Goal: Check status: Check status

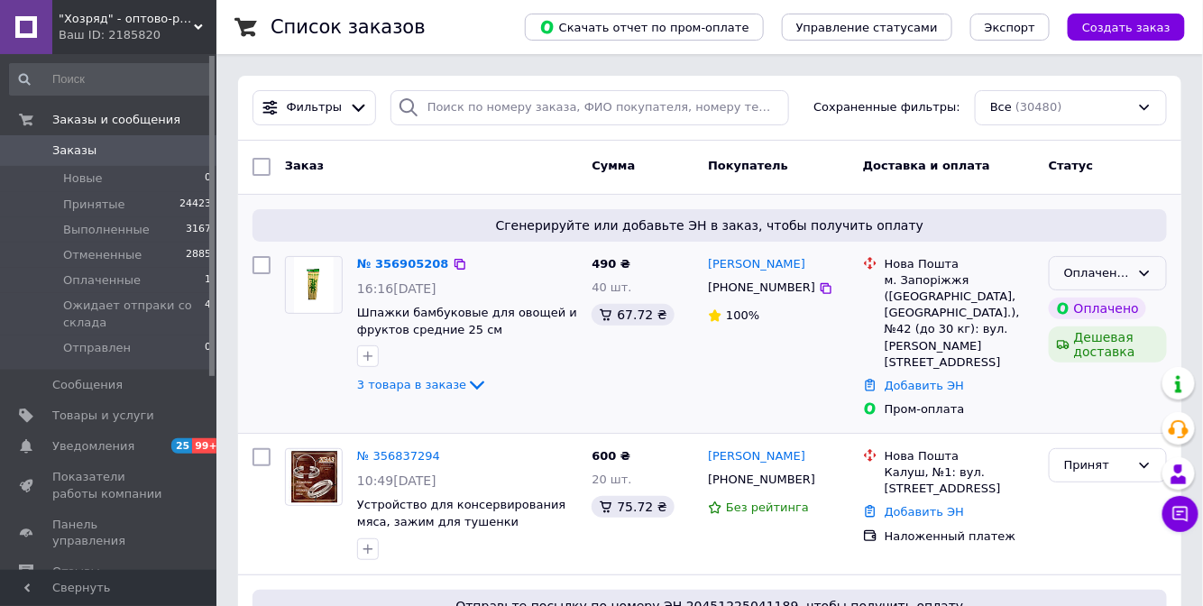
click at [1145, 269] on icon at bounding box center [1144, 273] width 14 height 14
click at [1077, 306] on li "Принят" at bounding box center [1107, 310] width 116 height 33
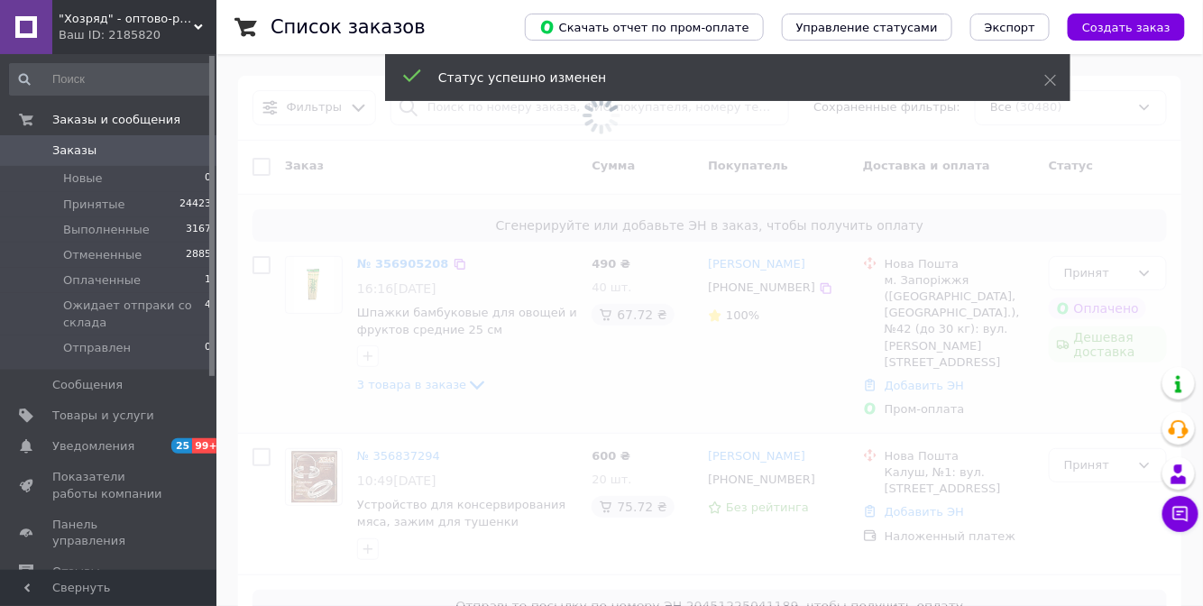
scroll to position [81, 0]
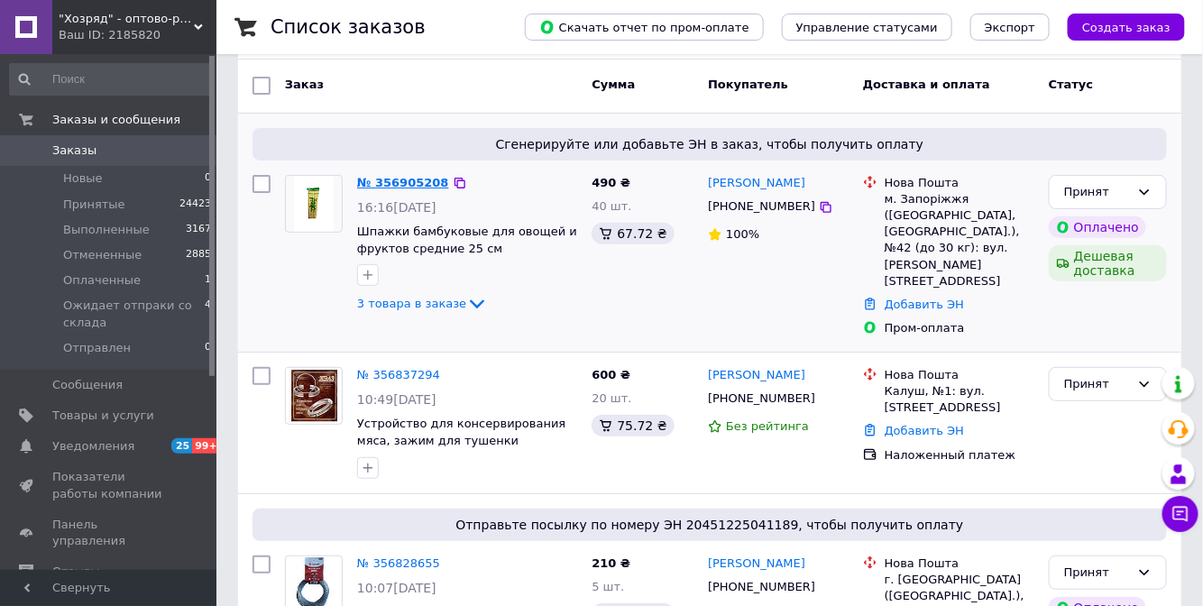
click at [391, 180] on link "№ 356905208" at bounding box center [403, 183] width 92 height 14
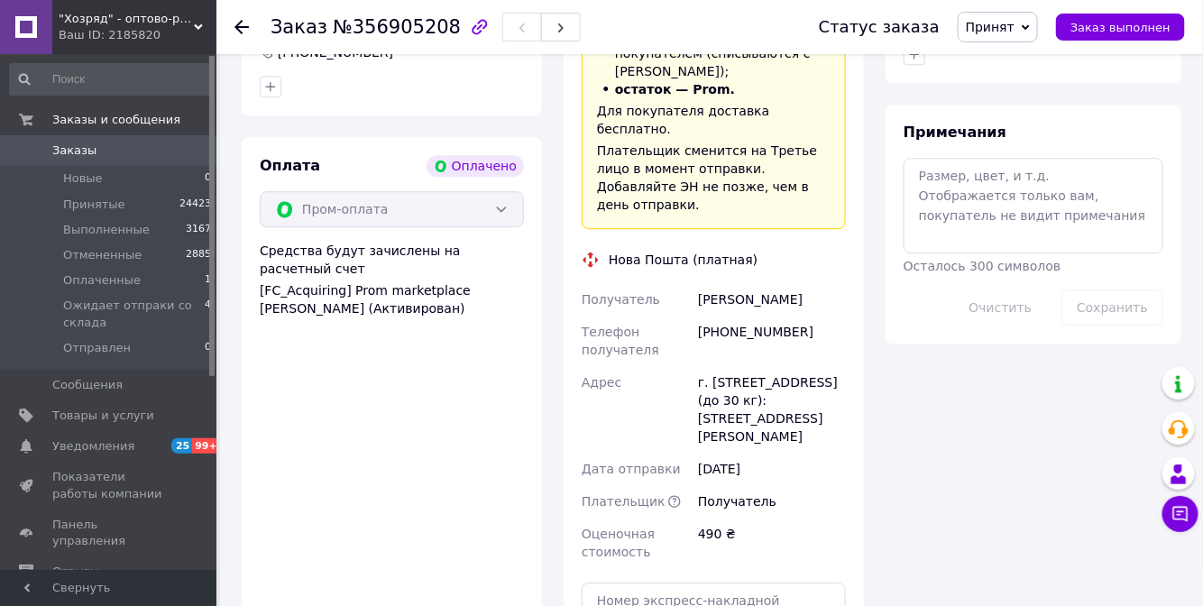
scroll to position [1557, 0]
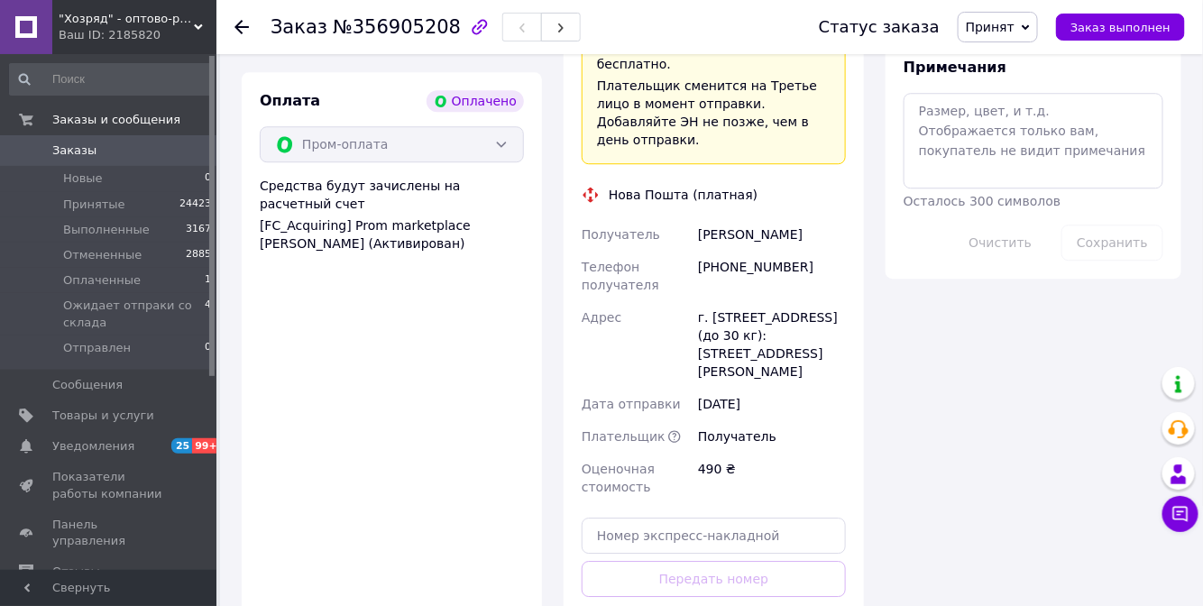
click at [756, 251] on div "+380966055300" at bounding box center [771, 276] width 155 height 50
drag, startPoint x: 756, startPoint y: 125, endPoint x: 728, endPoint y: 136, distance: 30.0
click at [728, 251] on div "+380966055300" at bounding box center [771, 276] width 155 height 50
drag, startPoint x: 792, startPoint y: 126, endPoint x: 706, endPoint y: 125, distance: 86.5
click at [706, 251] on div "[PHONE_NUMBER]" at bounding box center [771, 276] width 155 height 50
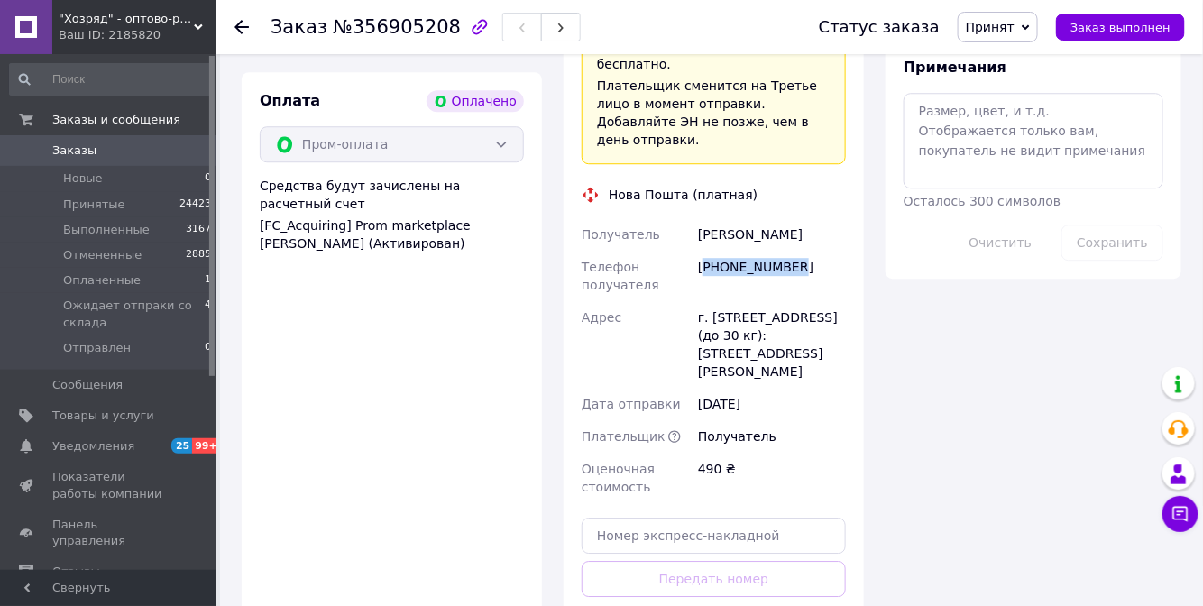
copy div "380966055300"
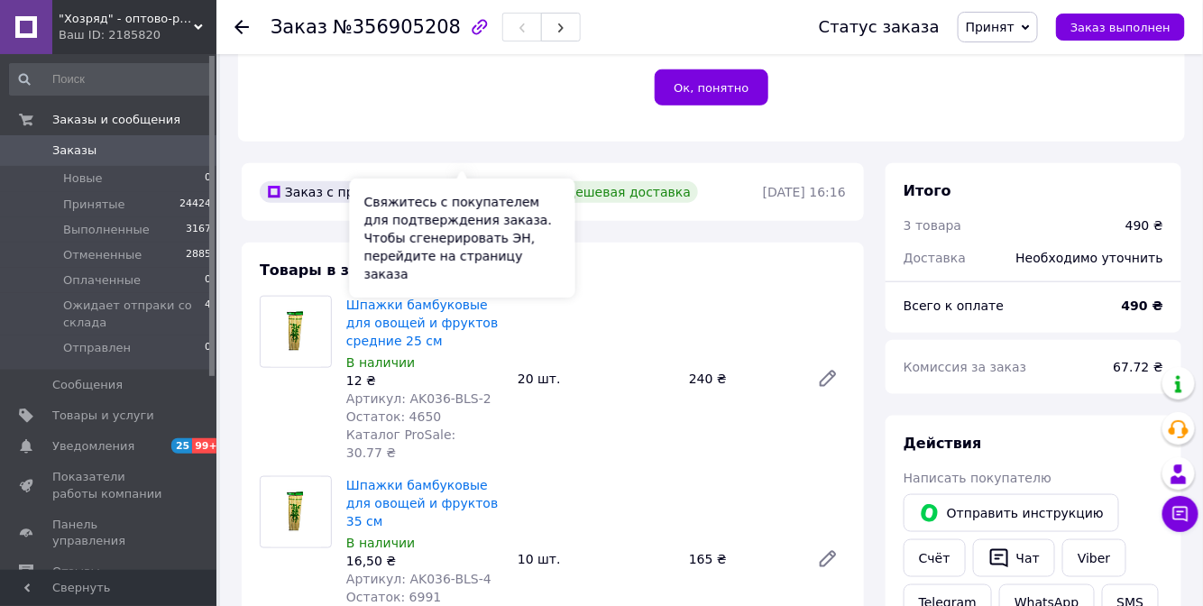
scroll to position [615, 0]
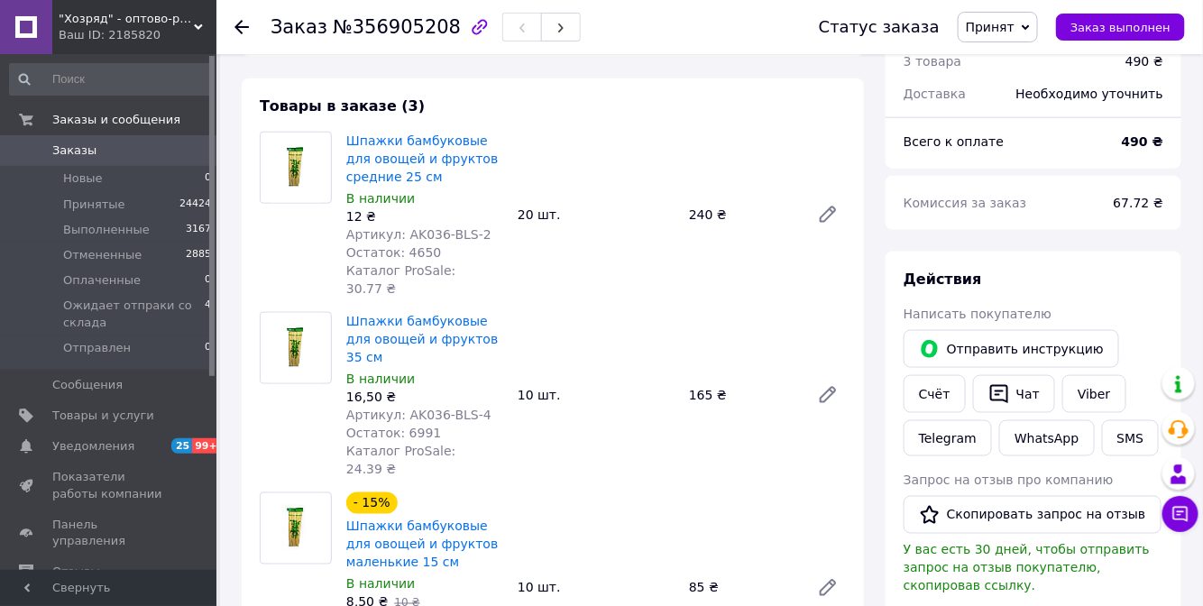
click at [82, 145] on span "Заказы" at bounding box center [74, 150] width 44 height 16
